Goal: Navigation & Orientation: Find specific page/section

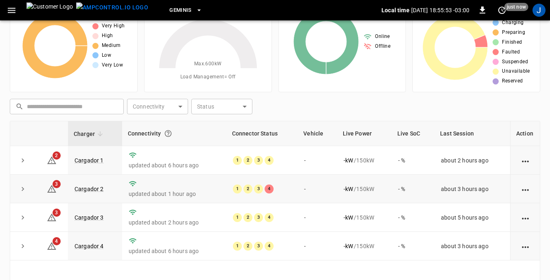
scroll to position [81, 0]
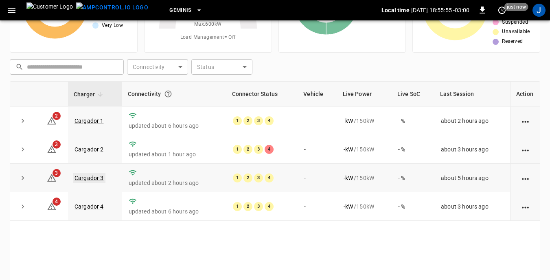
click at [97, 178] on link "Cargador 3" at bounding box center [89, 178] width 33 height 10
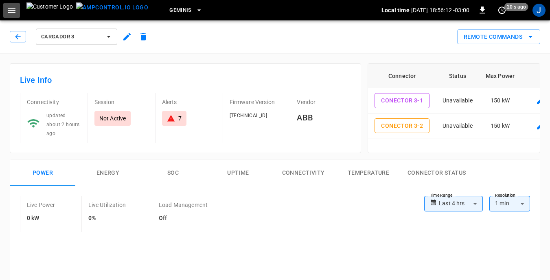
click at [11, 9] on icon "button" at bounding box center [12, 10] width 10 height 10
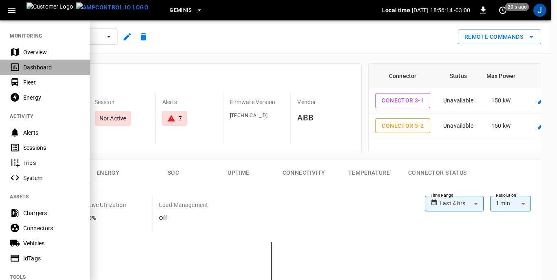
click at [39, 65] on div "Dashboard" at bounding box center [51, 67] width 57 height 8
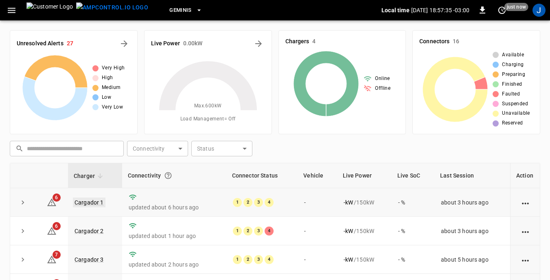
click at [91, 199] on link "Cargador 1" at bounding box center [89, 202] width 33 height 10
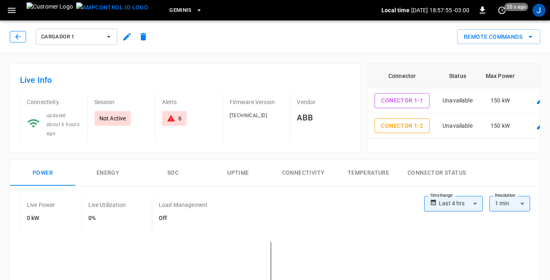
click at [20, 37] on icon "button" at bounding box center [18, 37] width 8 height 8
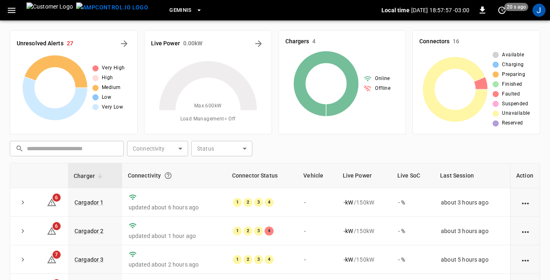
click at [15, 9] on icon "button" at bounding box center [12, 10] width 10 height 10
